Goal: Find specific page/section: Find specific page/section

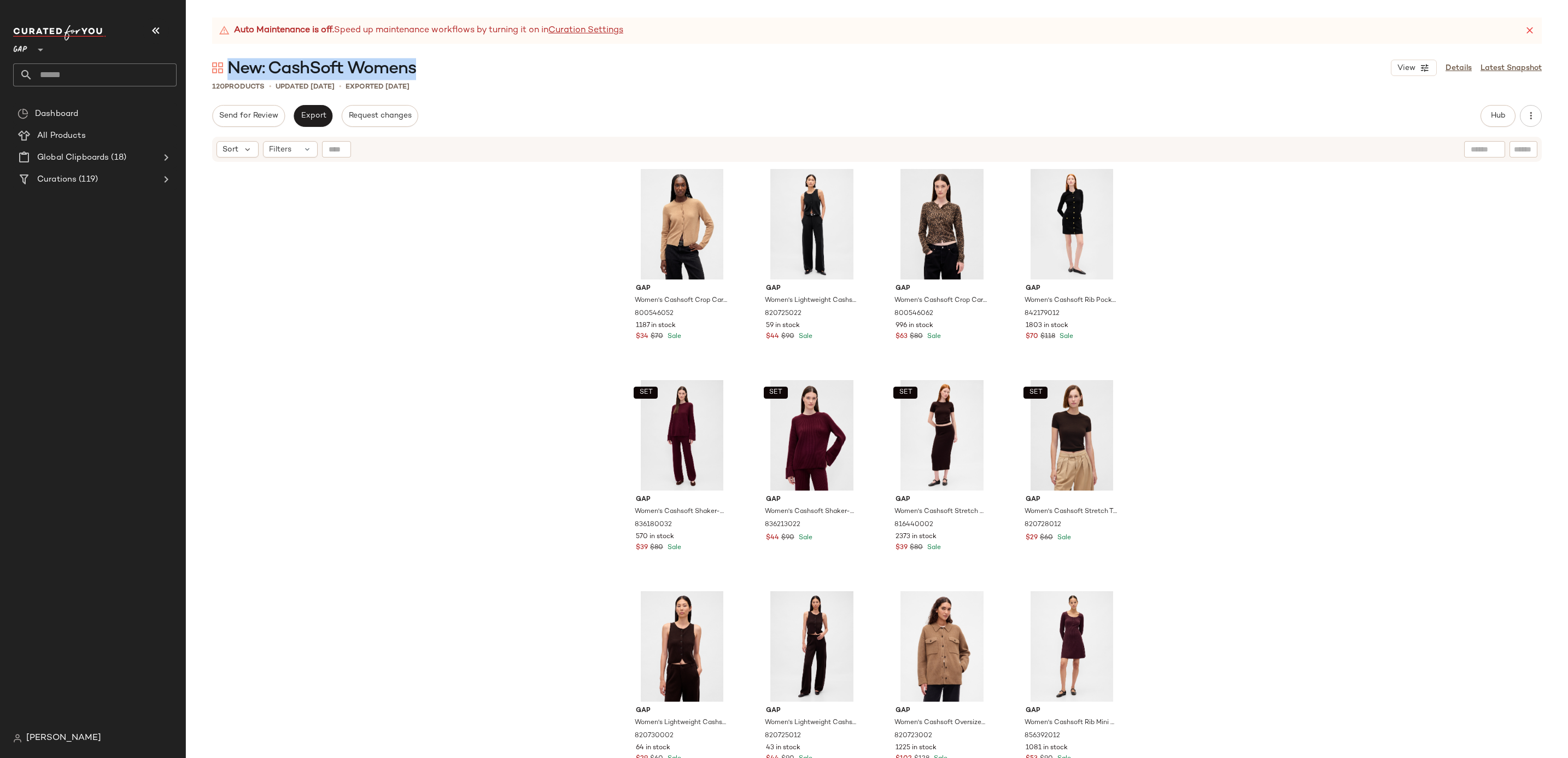
drag, startPoint x: 447, startPoint y: 69, endPoint x: 229, endPoint y: 65, distance: 218.0
click at [229, 65] on div "New: CashSoft Womens View Details Latest Snapshot" at bounding box center [877, 68] width 1382 height 21
copy span "New: CashSoft Womens"
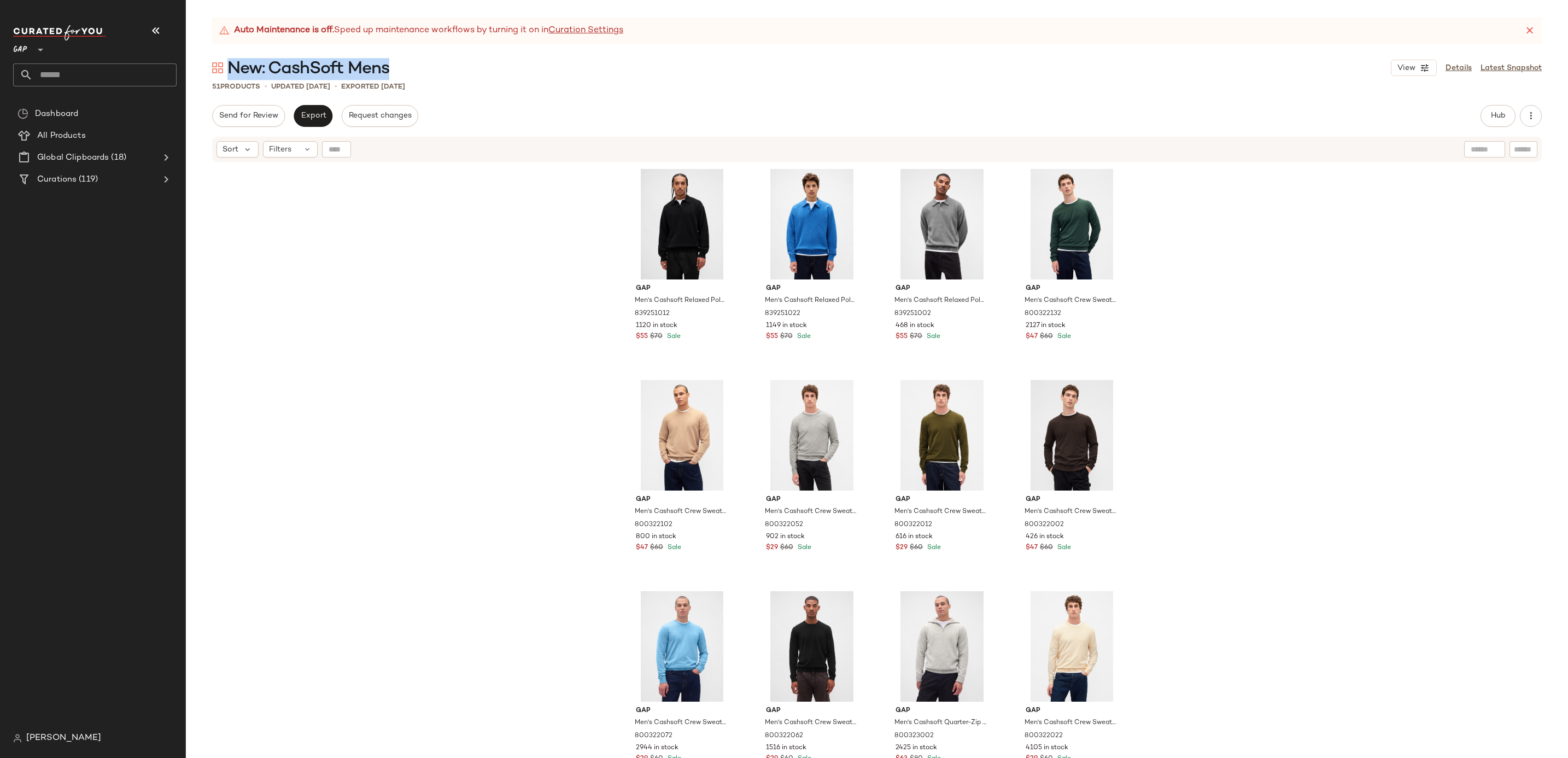
drag, startPoint x: 394, startPoint y: 63, endPoint x: 230, endPoint y: 74, distance: 164.4
click at [230, 74] on div "New: CashSoft Mens View Details Latest Snapshot" at bounding box center [877, 68] width 1382 height 21
copy span "New: CashSoft Mens"
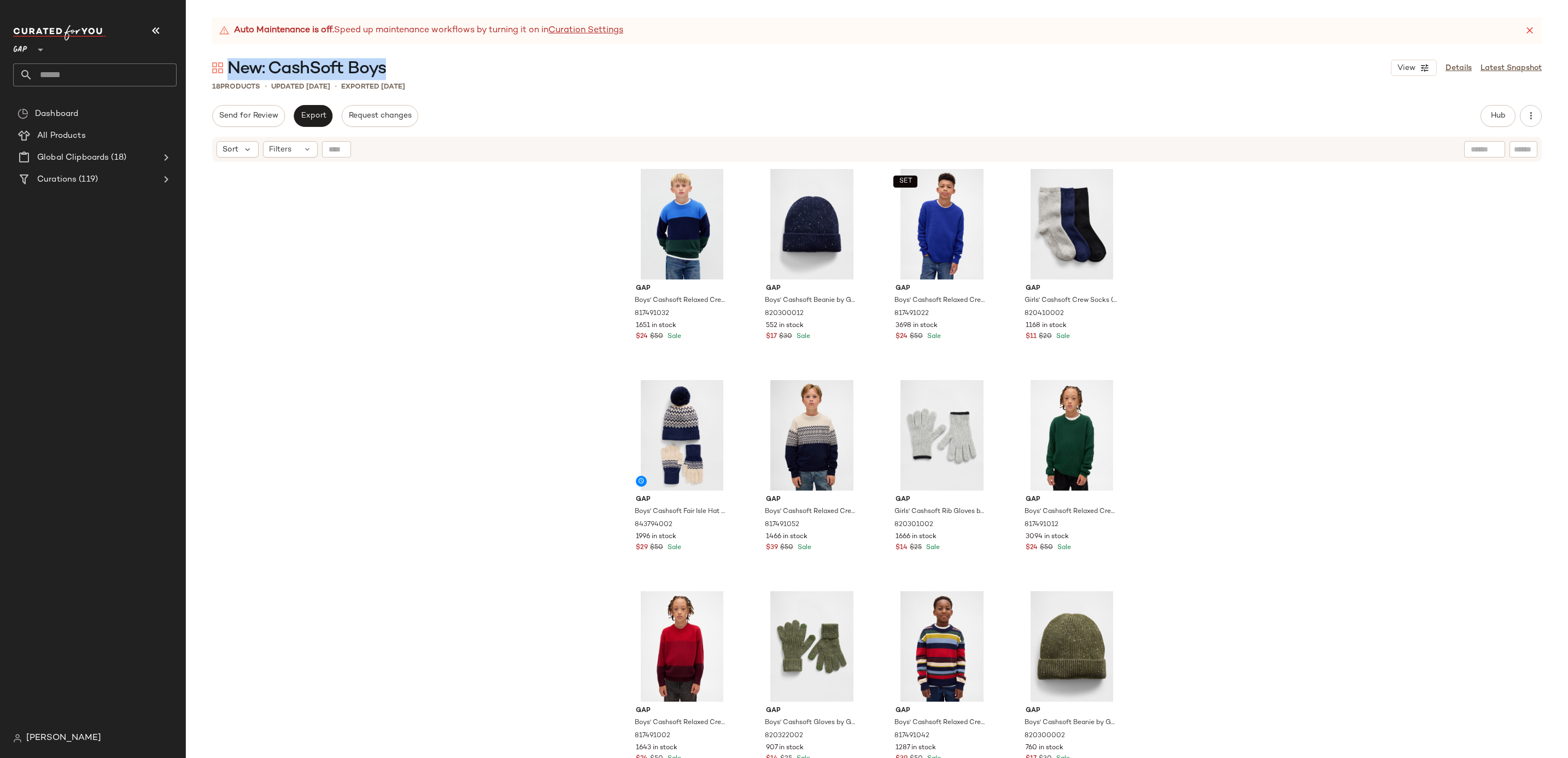
drag, startPoint x: 396, startPoint y: 74, endPoint x: 234, endPoint y: 59, distance: 162.7
click at [234, 59] on div "New: CashSoft Boys View Details Latest Snapshot" at bounding box center [877, 68] width 1382 height 21
copy span "New: CashSoft Boys"
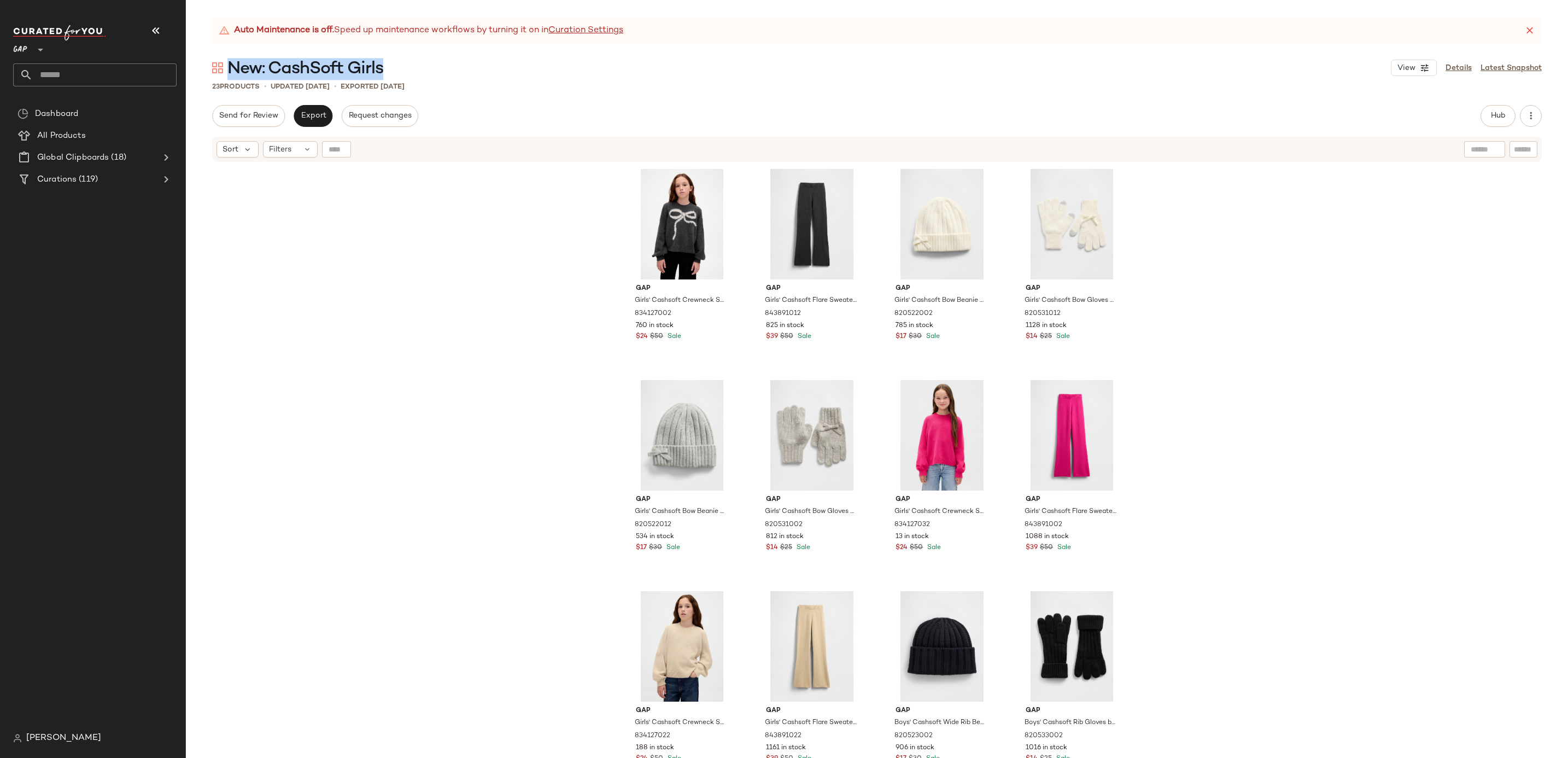
drag, startPoint x: 403, startPoint y: 66, endPoint x: 234, endPoint y: 68, distance: 169.0
click at [234, 68] on div "New: CashSoft Girls View Details Latest Snapshot" at bounding box center [877, 68] width 1382 height 21
copy span "New: CashSoft Girls"
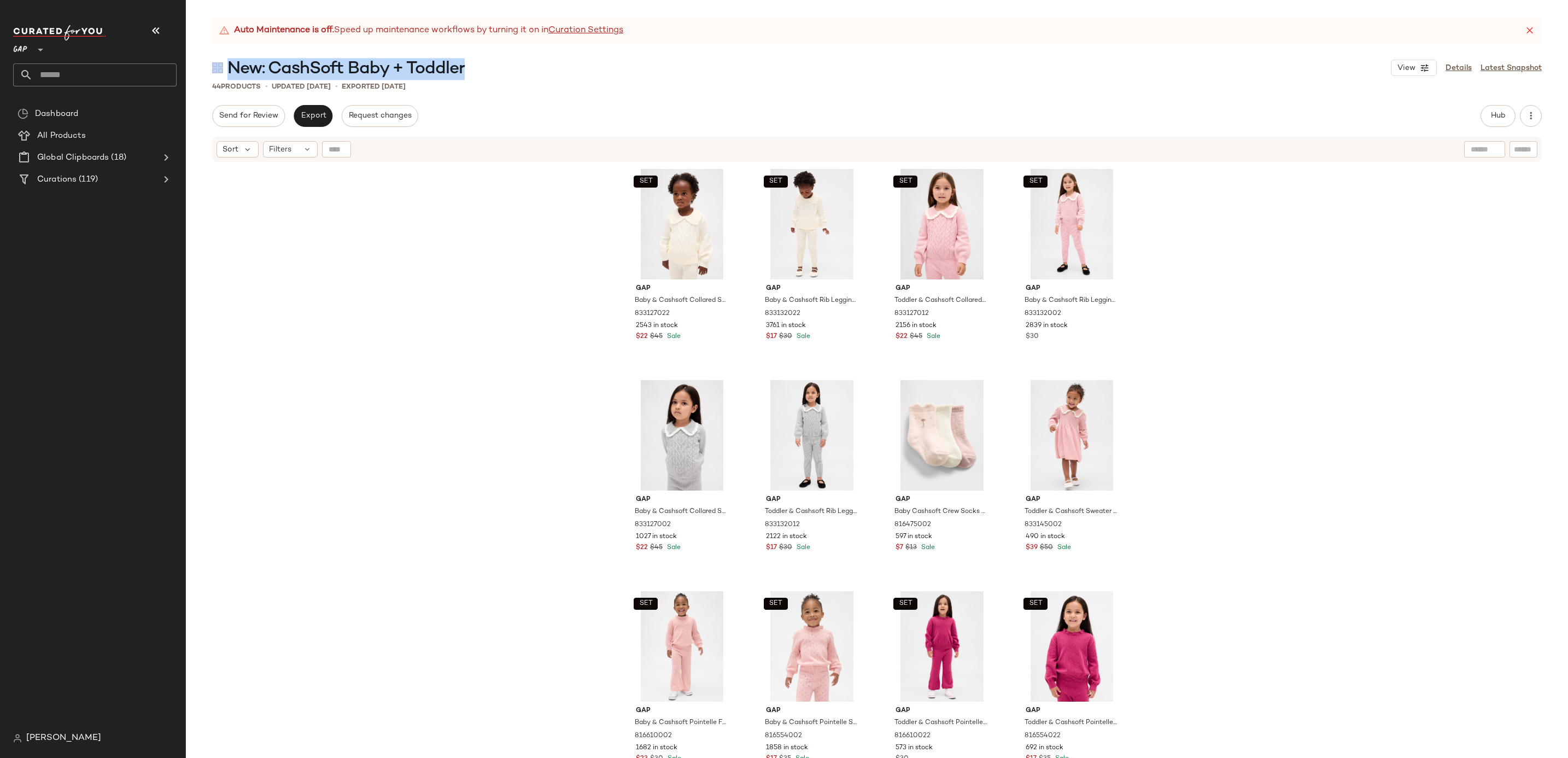
drag, startPoint x: 473, startPoint y: 61, endPoint x: 220, endPoint y: 72, distance: 253.2
click at [220, 72] on div "New: CashSoft Baby + Toddler View Details Latest Snapshot" at bounding box center [877, 68] width 1382 height 21
copy div "New: CashSoft Baby + Toddler"
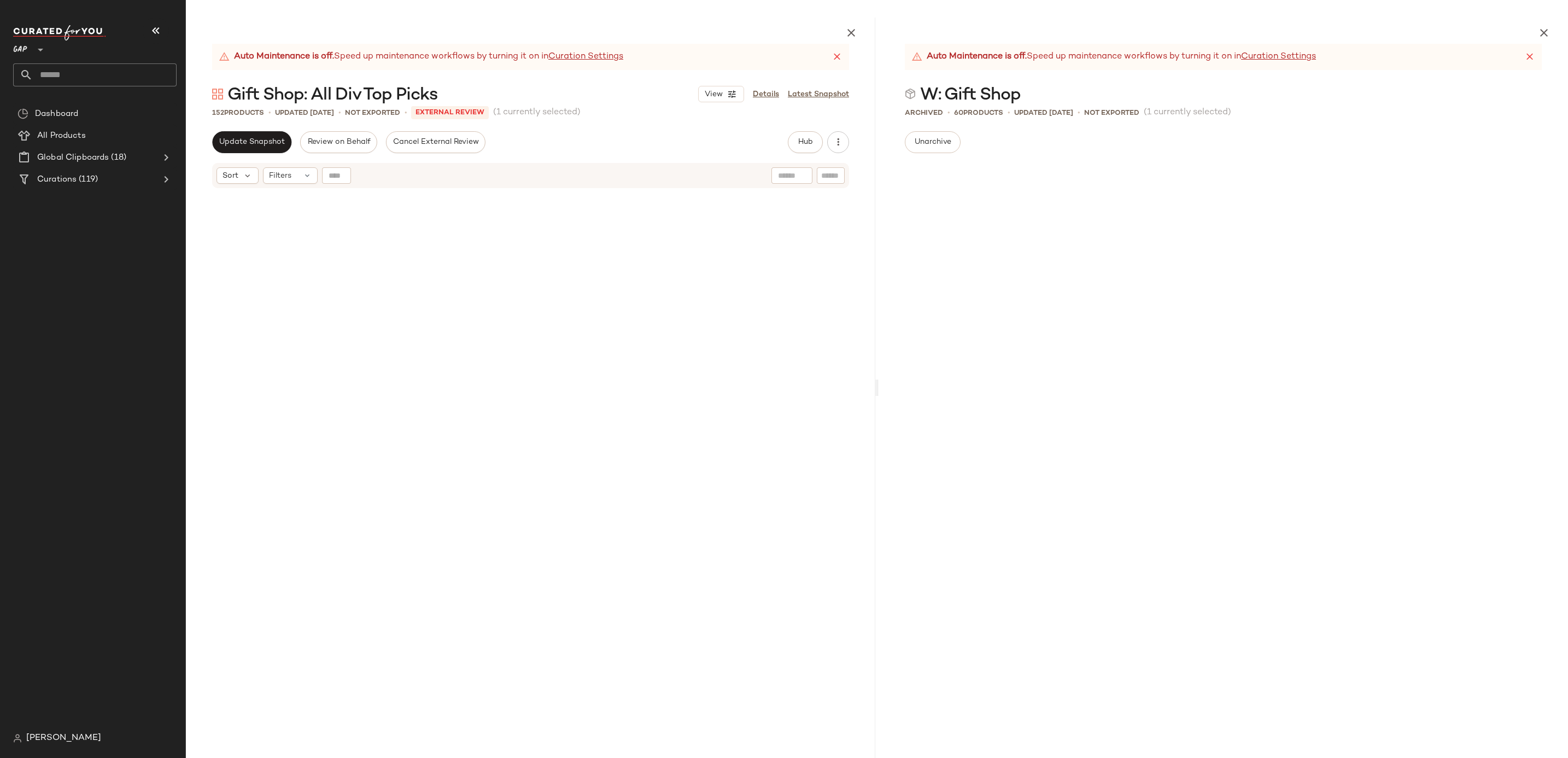
scroll to position [4857, 0]
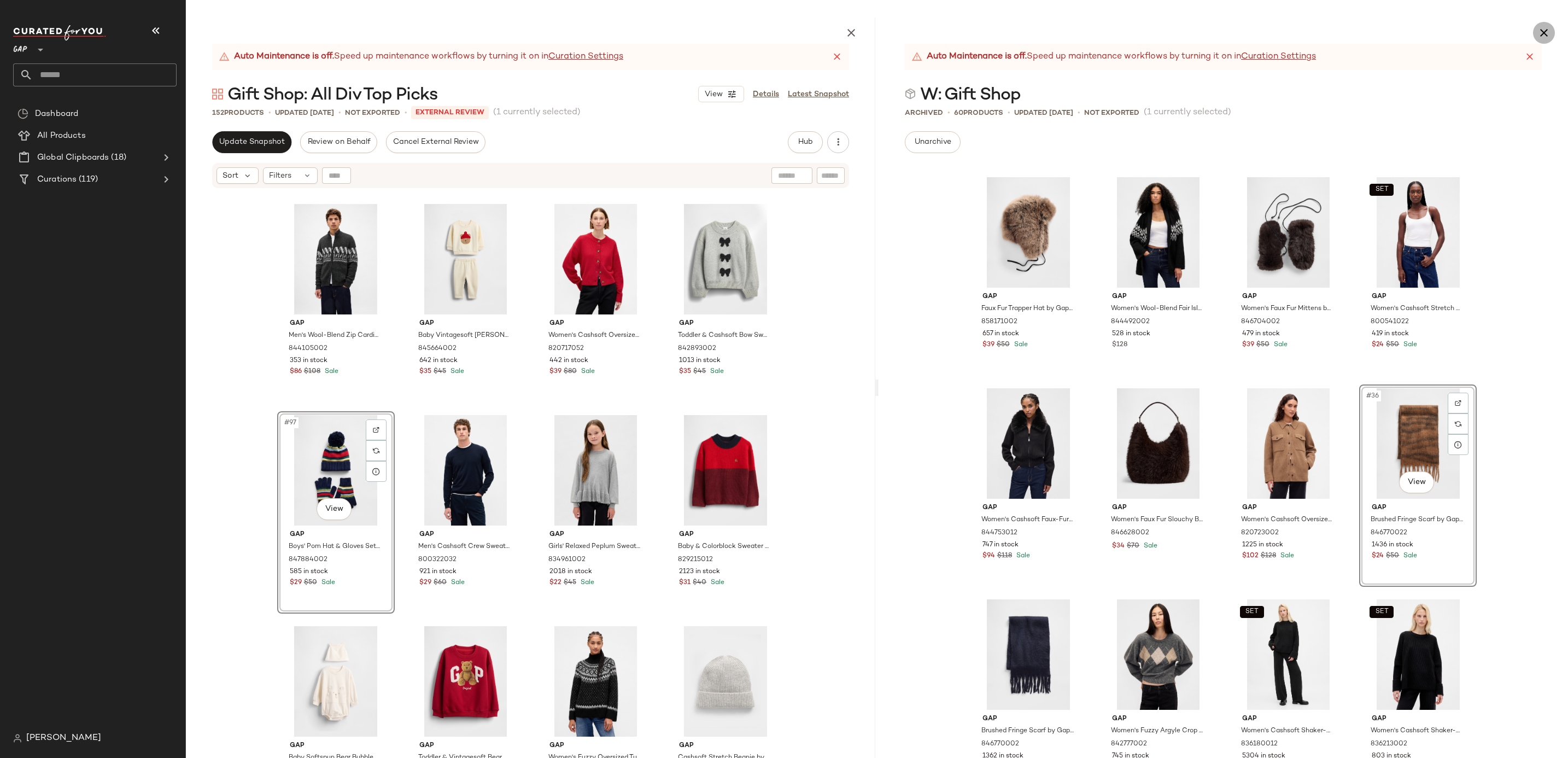
click at [1547, 31] on icon "button" at bounding box center [1544, 33] width 13 height 13
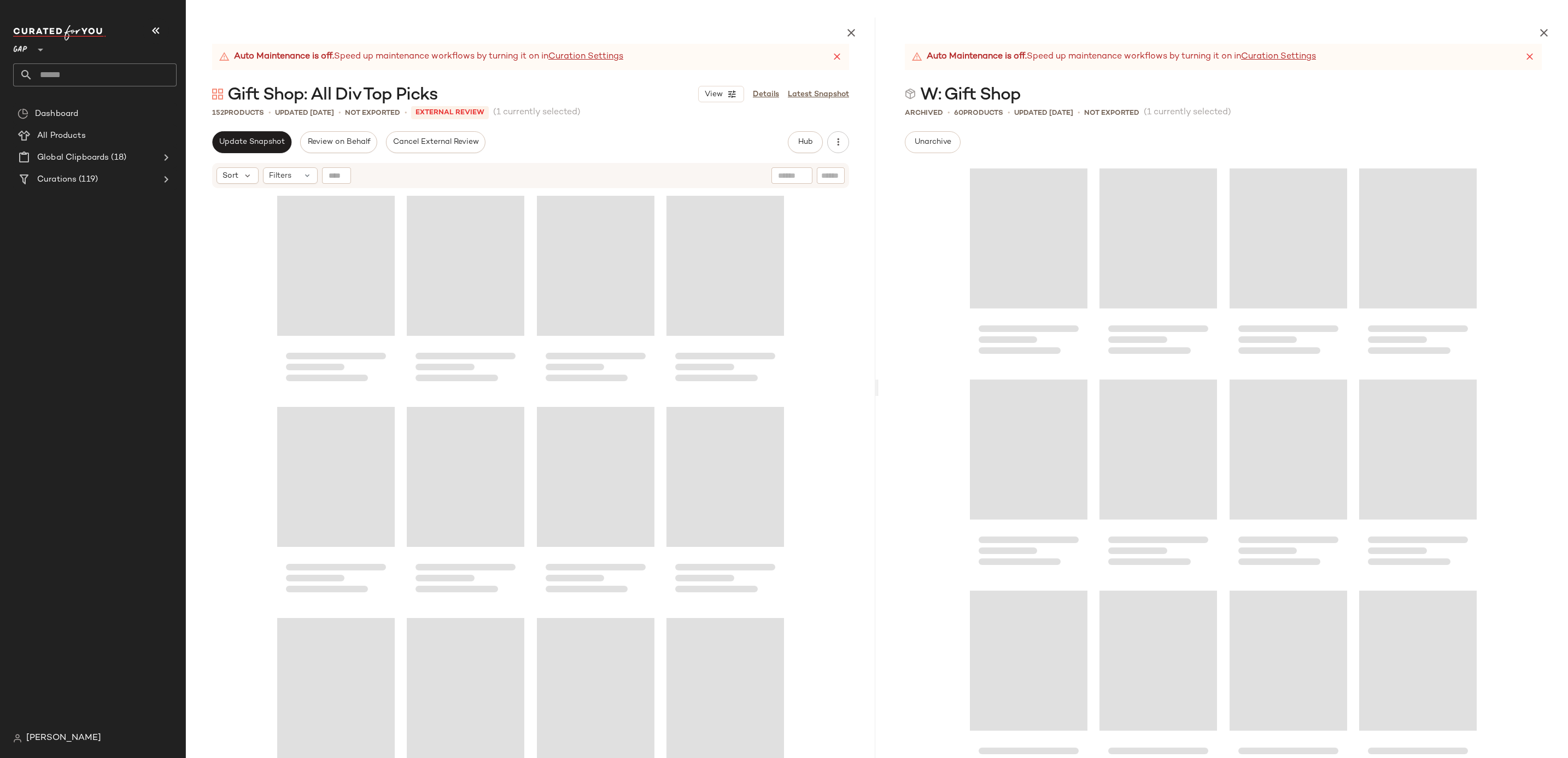
scroll to position [4857, 0]
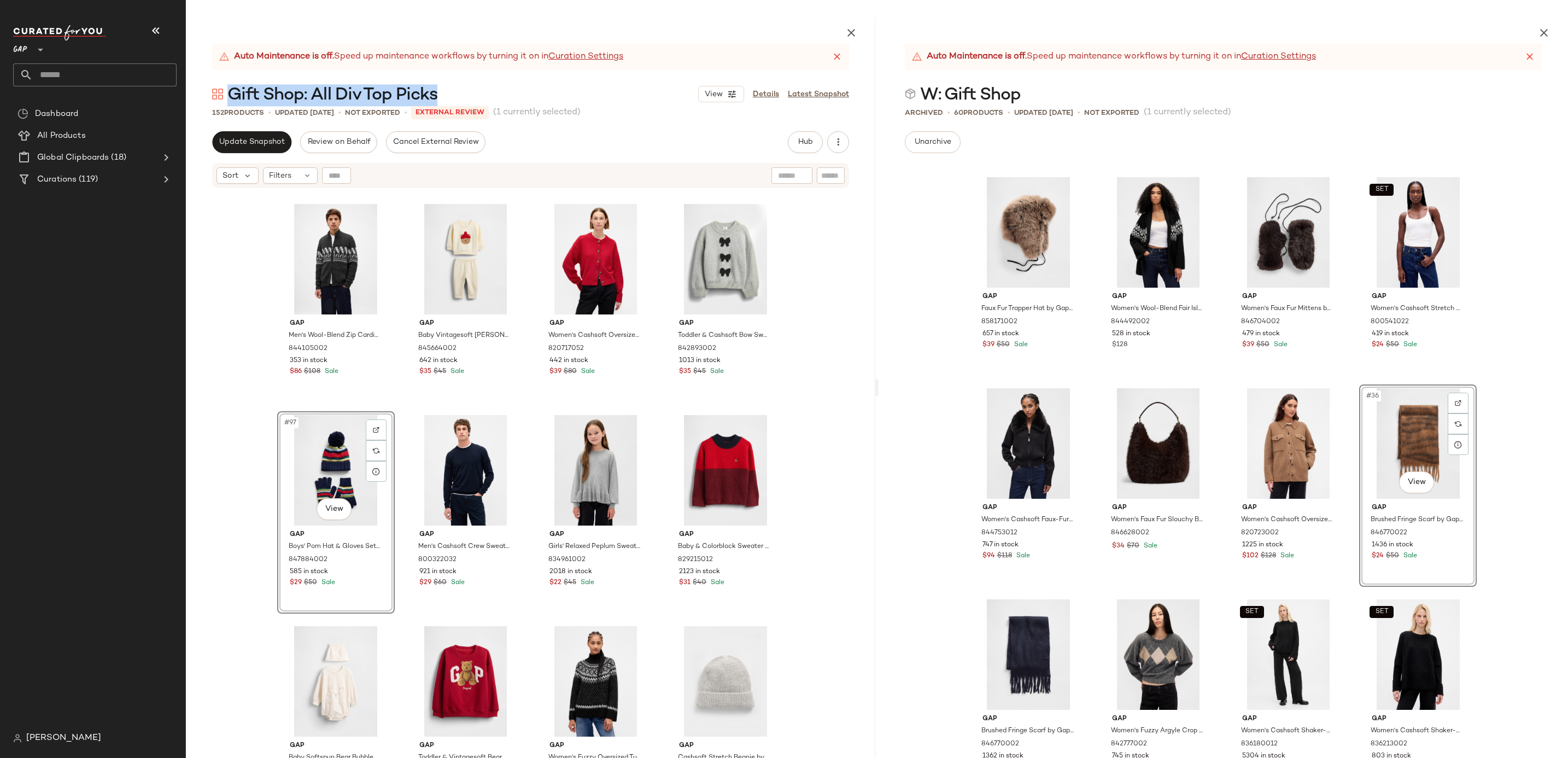
drag, startPoint x: 446, startPoint y: 99, endPoint x: 231, endPoint y: 105, distance: 215.1
click at [231, 105] on div "Gift Shop: All Div Top Picks View Details Latest Snapshot" at bounding box center [530, 94] width 690 height 21
copy span "Gift Shop: All Div Top Picks"
click at [1543, 28] on icon "button" at bounding box center [1544, 33] width 13 height 13
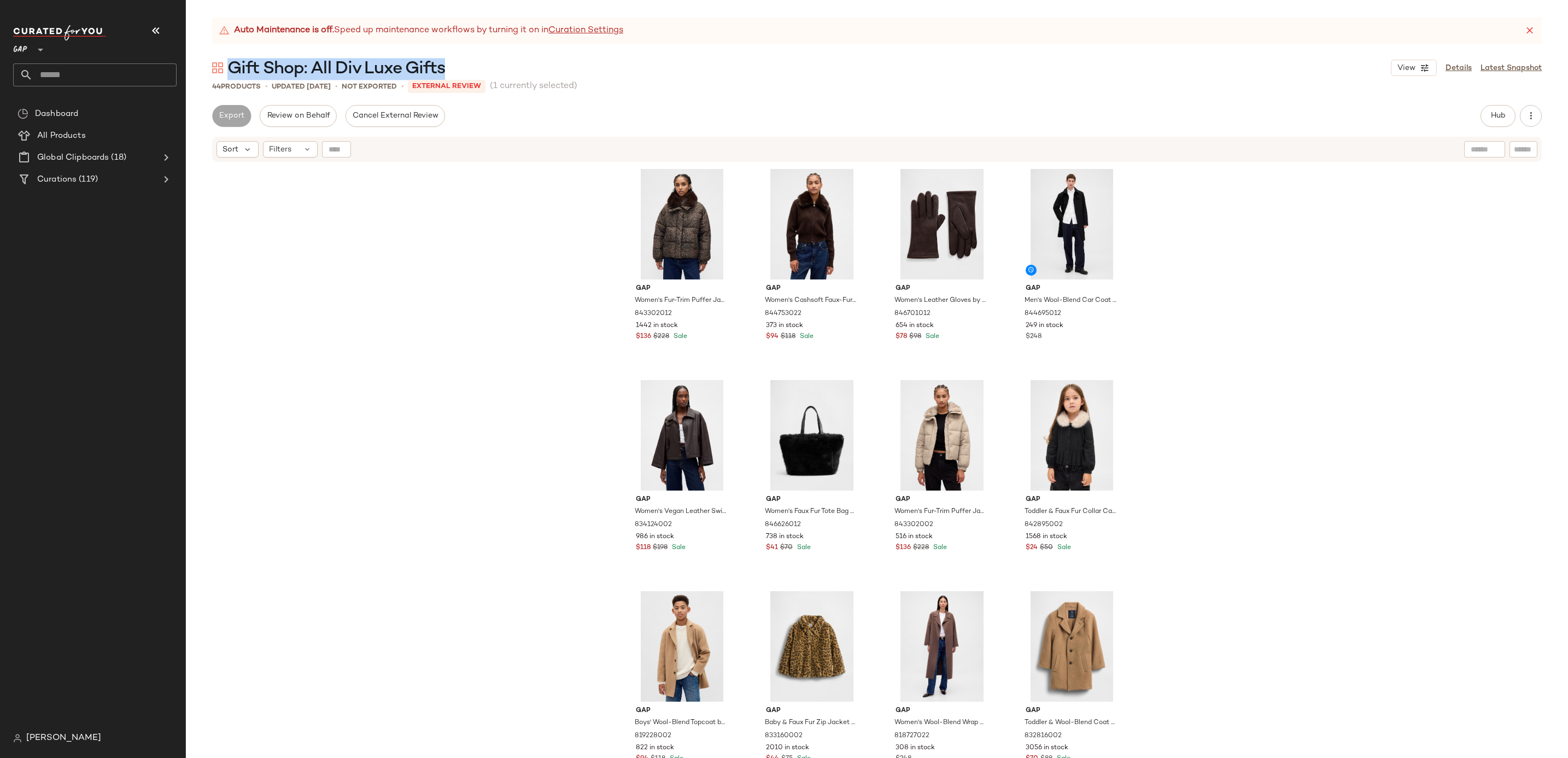
drag, startPoint x: 469, startPoint y: 64, endPoint x: 233, endPoint y: 64, distance: 236.0
click at [233, 64] on div "Gift Shop: All Div Luxe Gifts View Details Latest Snapshot" at bounding box center [877, 68] width 1382 height 21
copy span "Gift Shop: All Div Luxe Gifts"
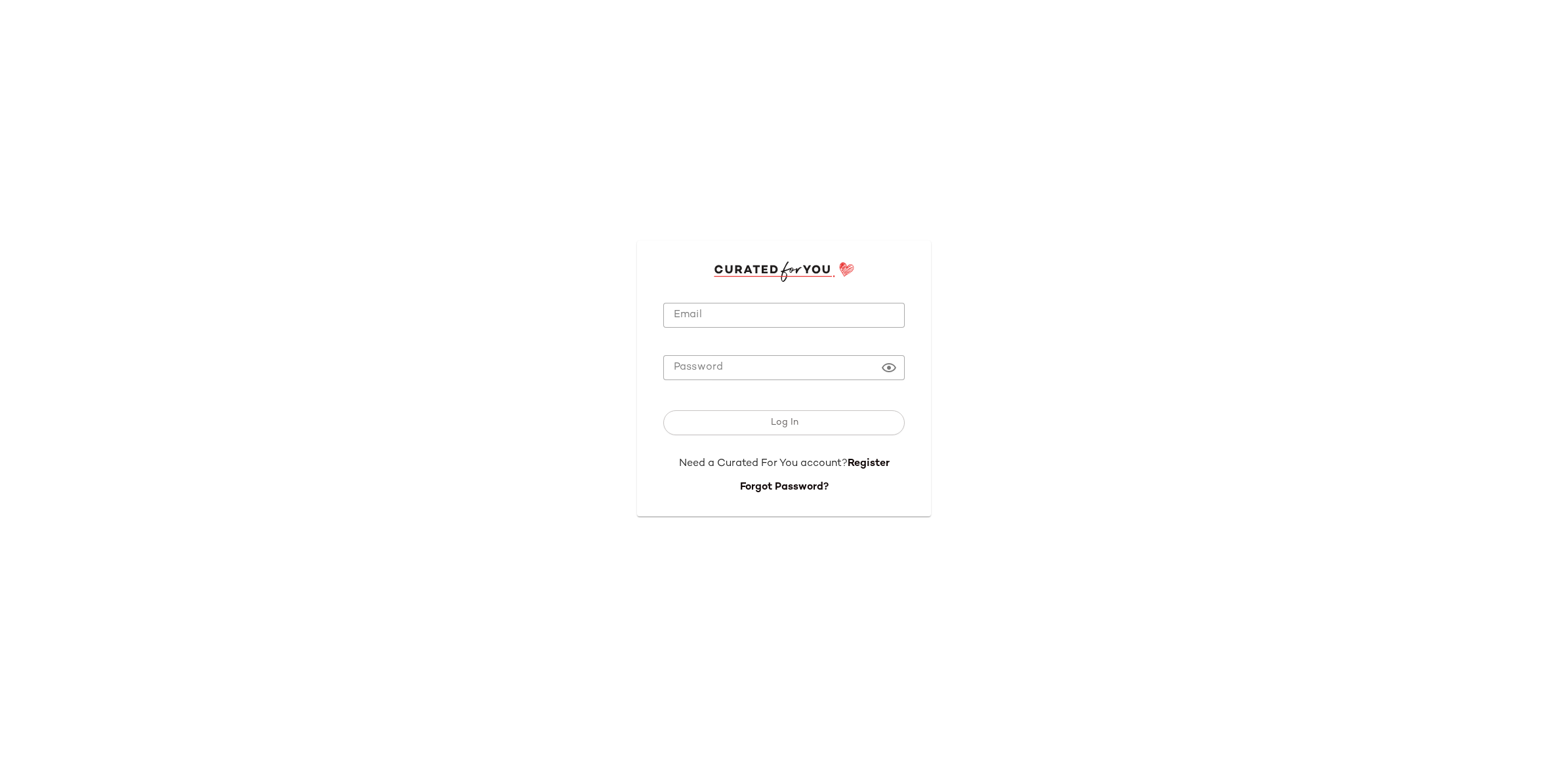
type input "**********"
click at [789, 319] on input "**********" at bounding box center [784, 316] width 242 height 26
click at [686, 428] on button "Log In" at bounding box center [784, 422] width 242 height 25
